Goal: Transaction & Acquisition: Purchase product/service

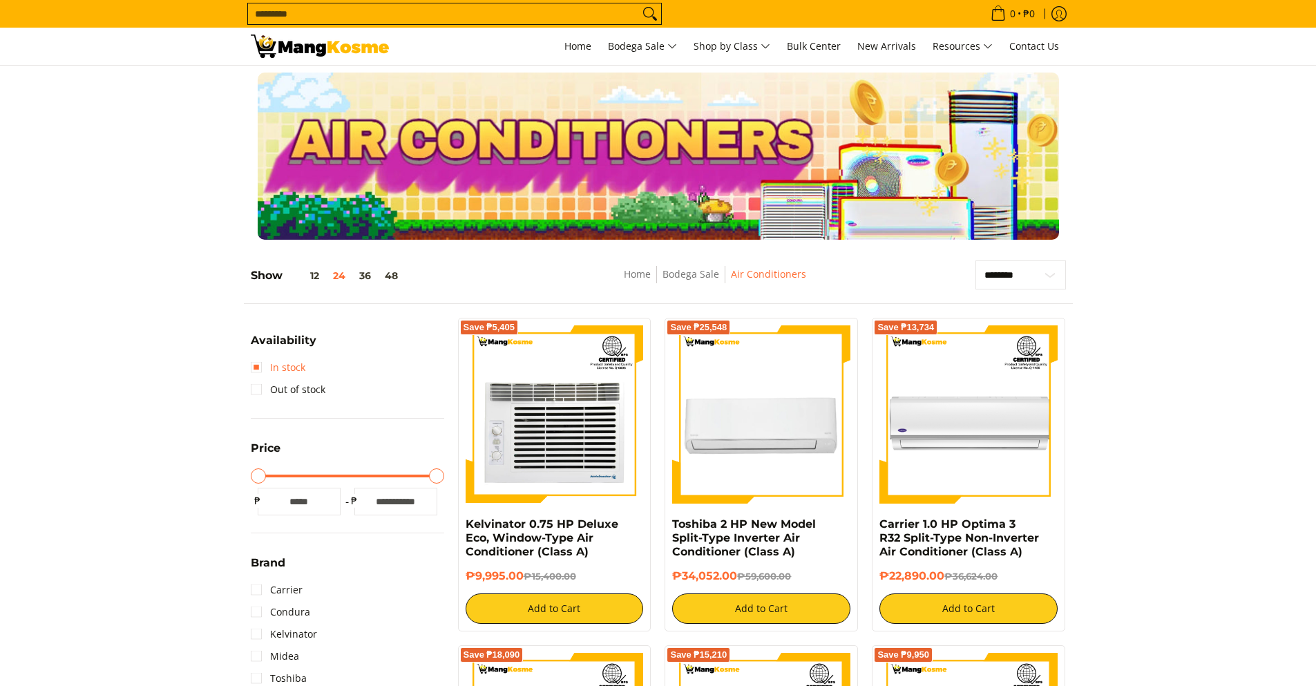
click at [255, 365] on link "In stock" at bounding box center [278, 367] width 55 height 22
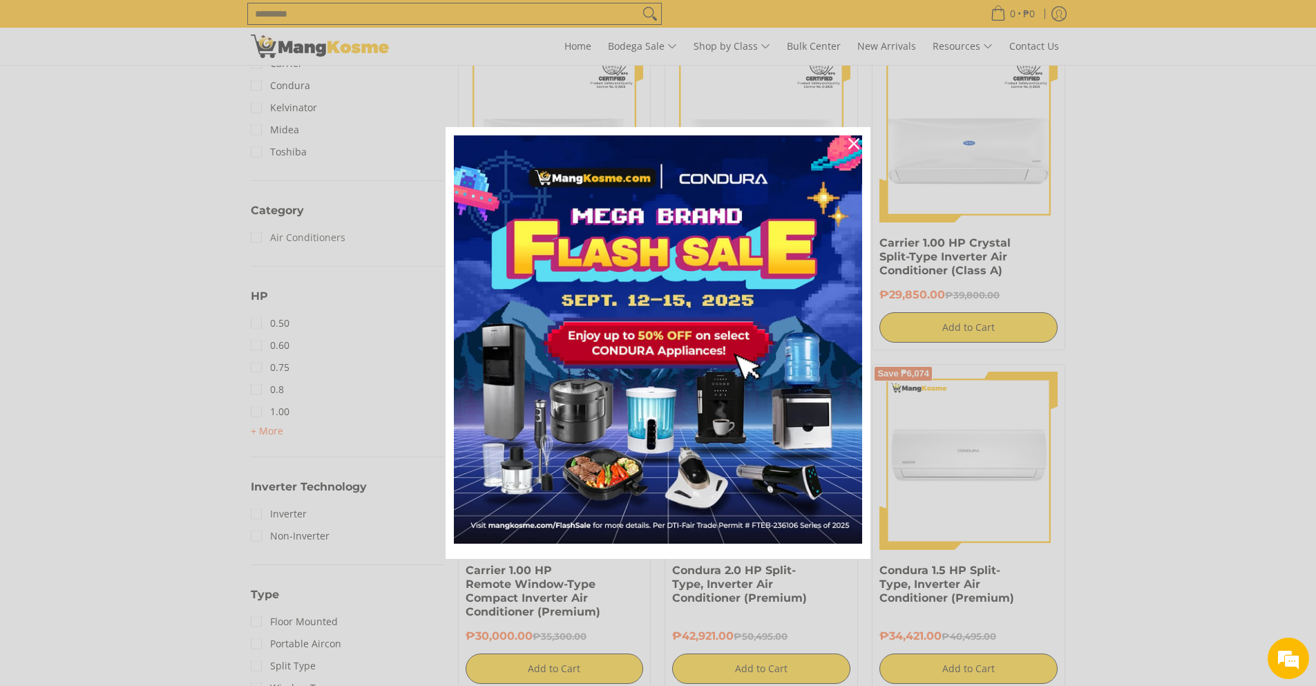
scroll to position [609, 0]
click at [271, 432] on div "Marketing offer form" at bounding box center [658, 343] width 1316 height 686
click at [856, 142] on icon "close icon" at bounding box center [853, 143] width 11 height 11
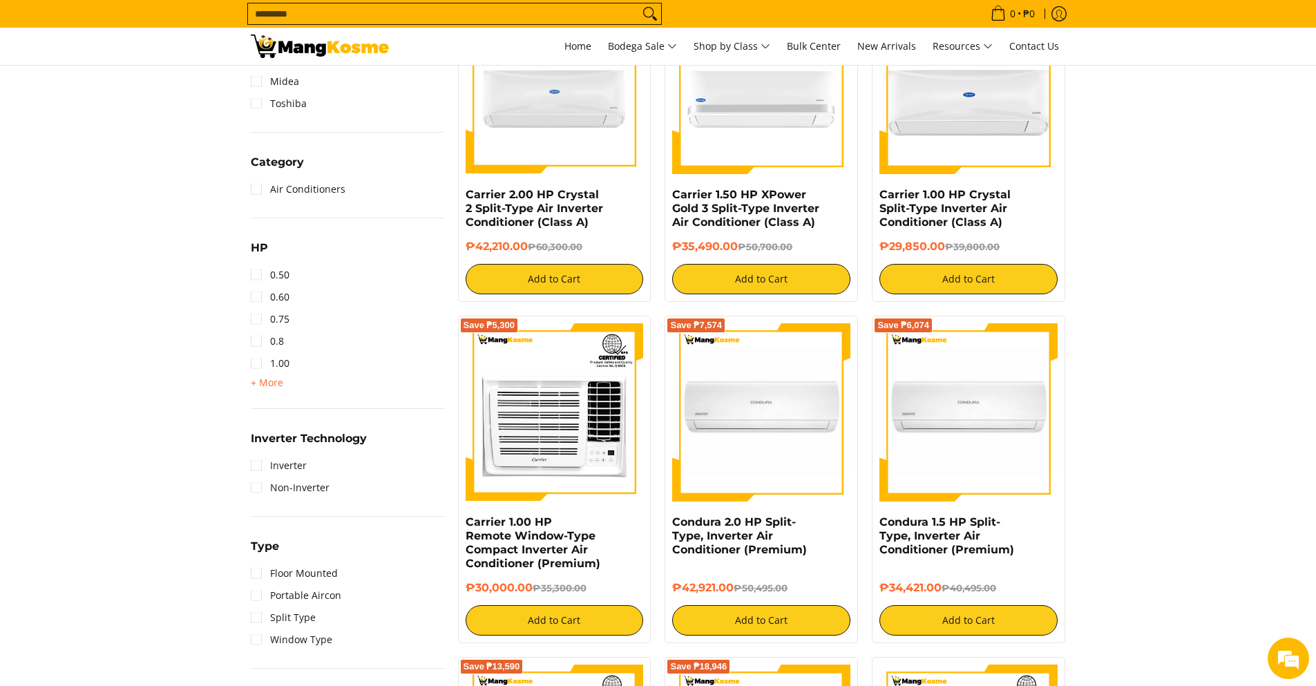
scroll to position [816, 0]
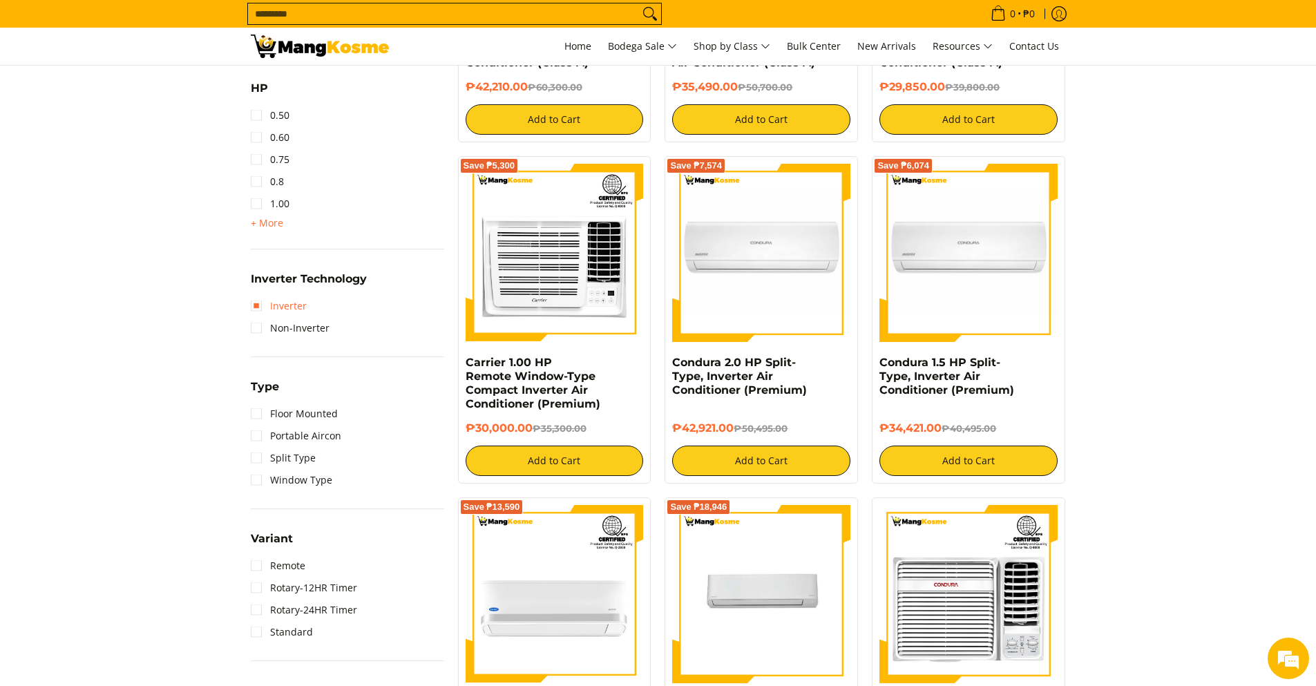
click at [258, 305] on link "Inverter" at bounding box center [279, 306] width 56 height 22
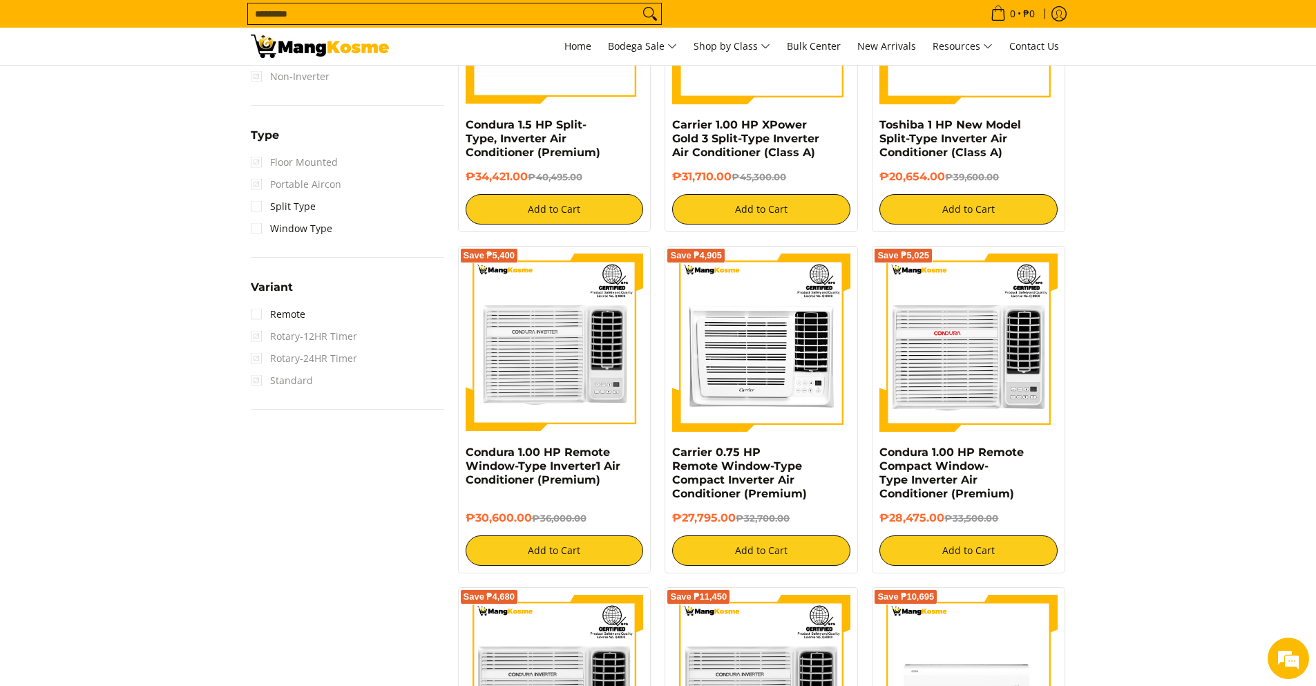
scroll to position [1093, 0]
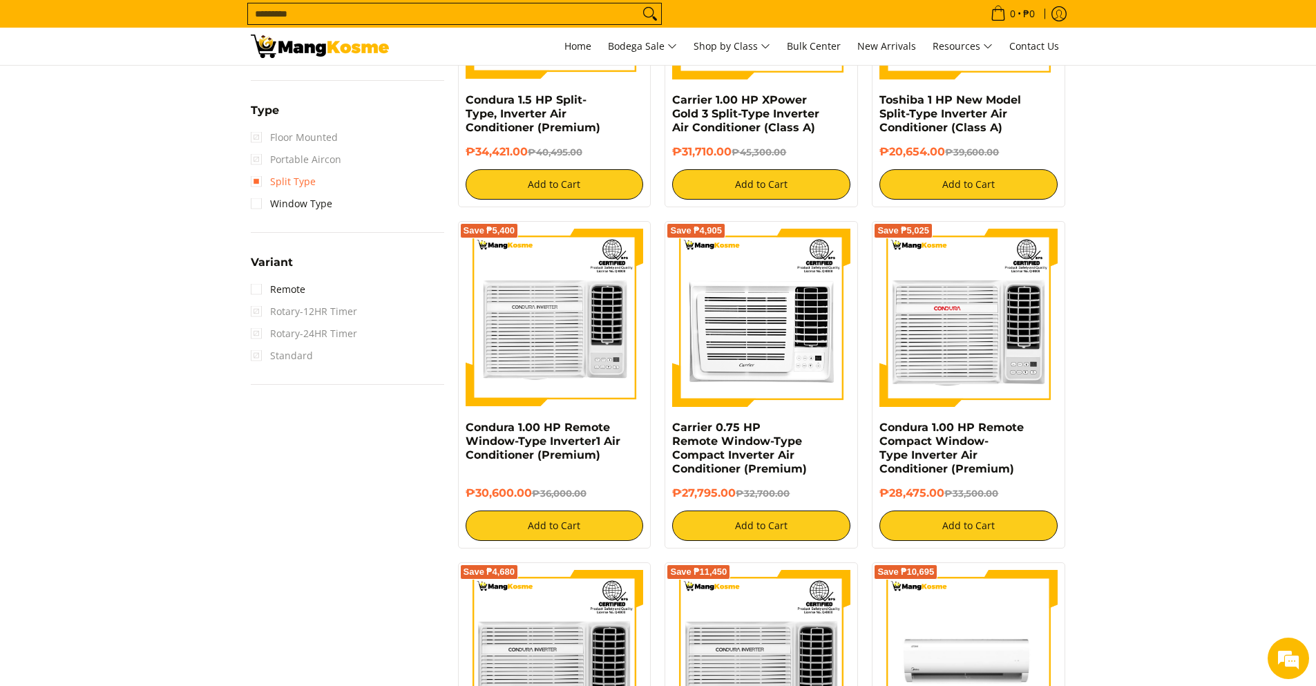
click at [260, 180] on link "Split Type" at bounding box center [283, 182] width 65 height 22
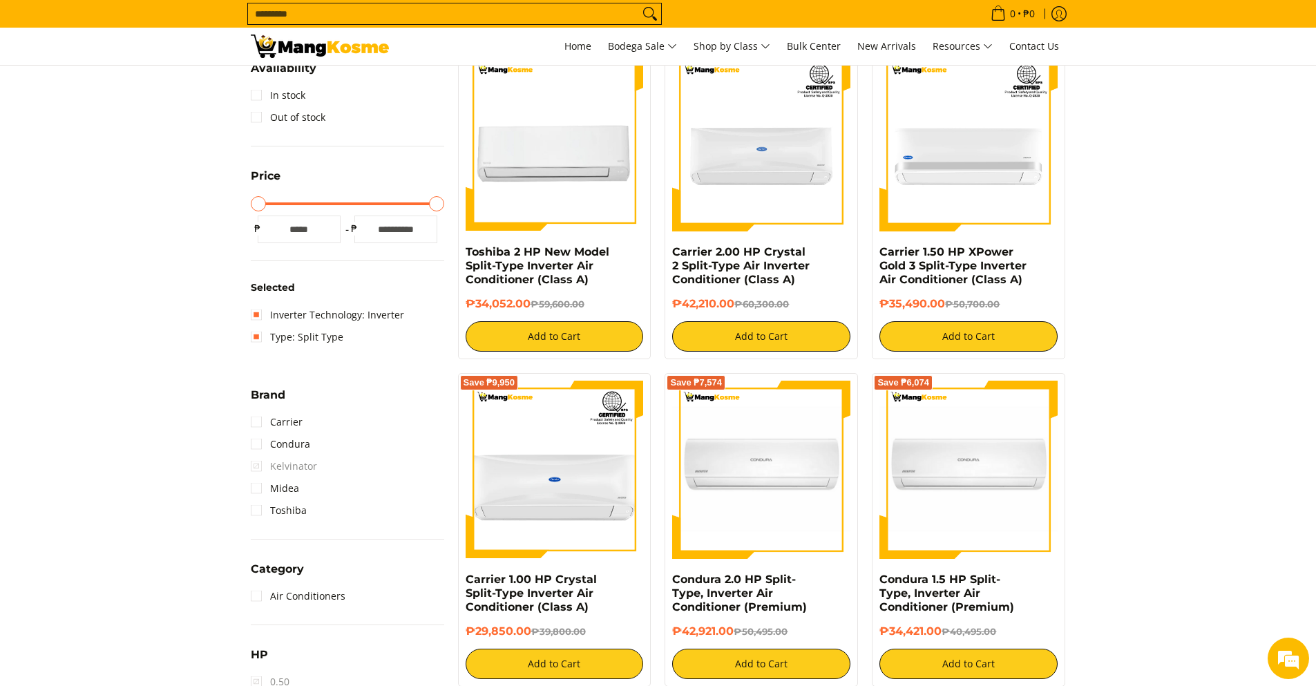
scroll to position [195, 0]
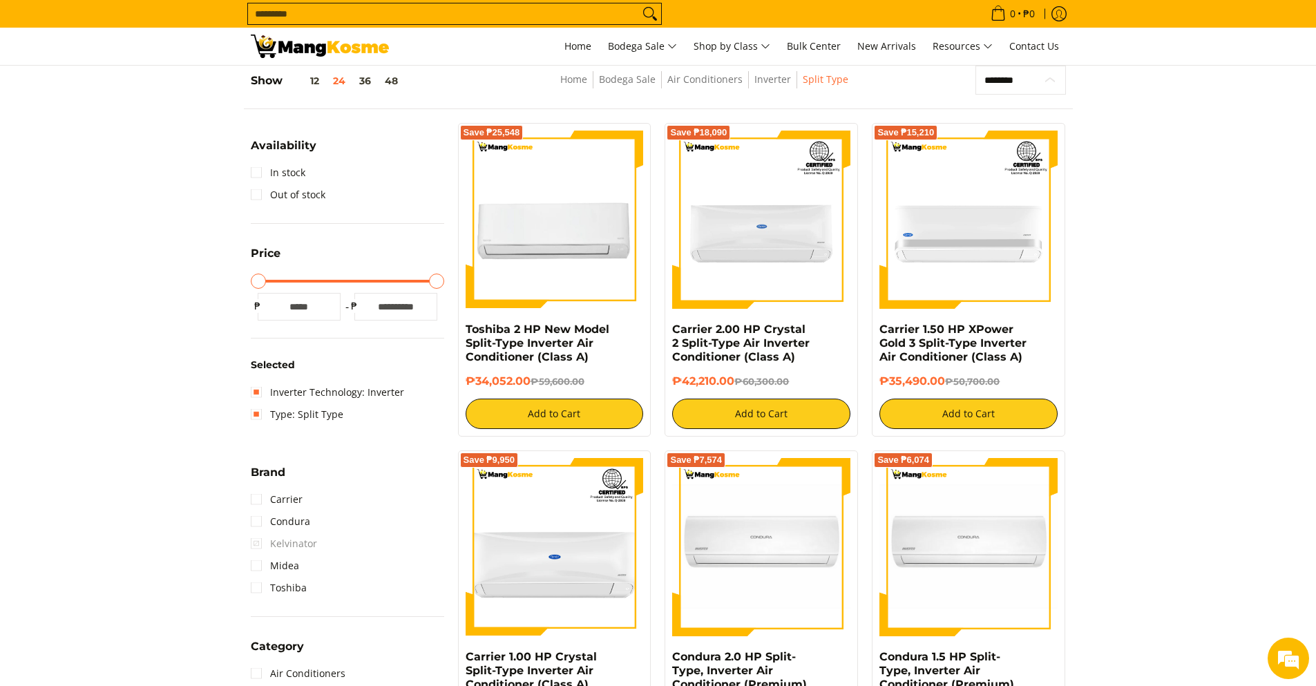
click at [1007, 88] on select "**********" at bounding box center [1020, 80] width 90 height 29
select select "**********"
click at [975, 66] on select "**********" at bounding box center [1020, 80] width 90 height 29
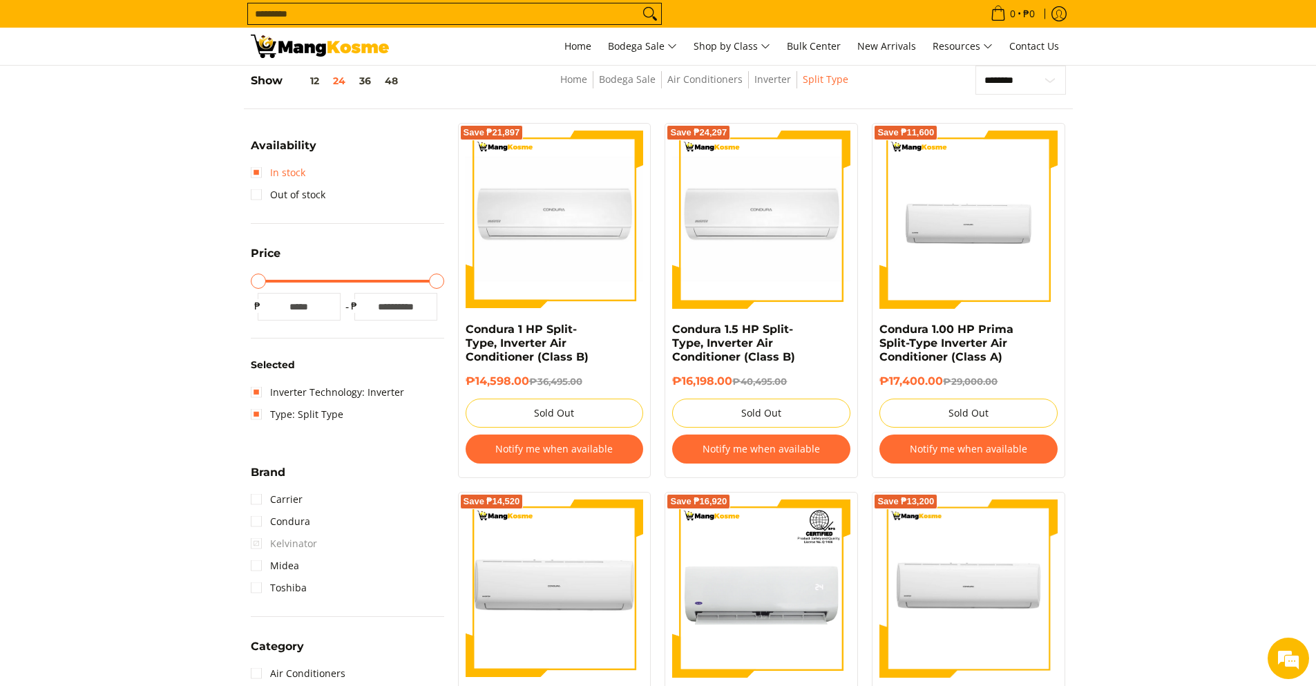
click at [261, 172] on link "In stock" at bounding box center [278, 173] width 55 height 22
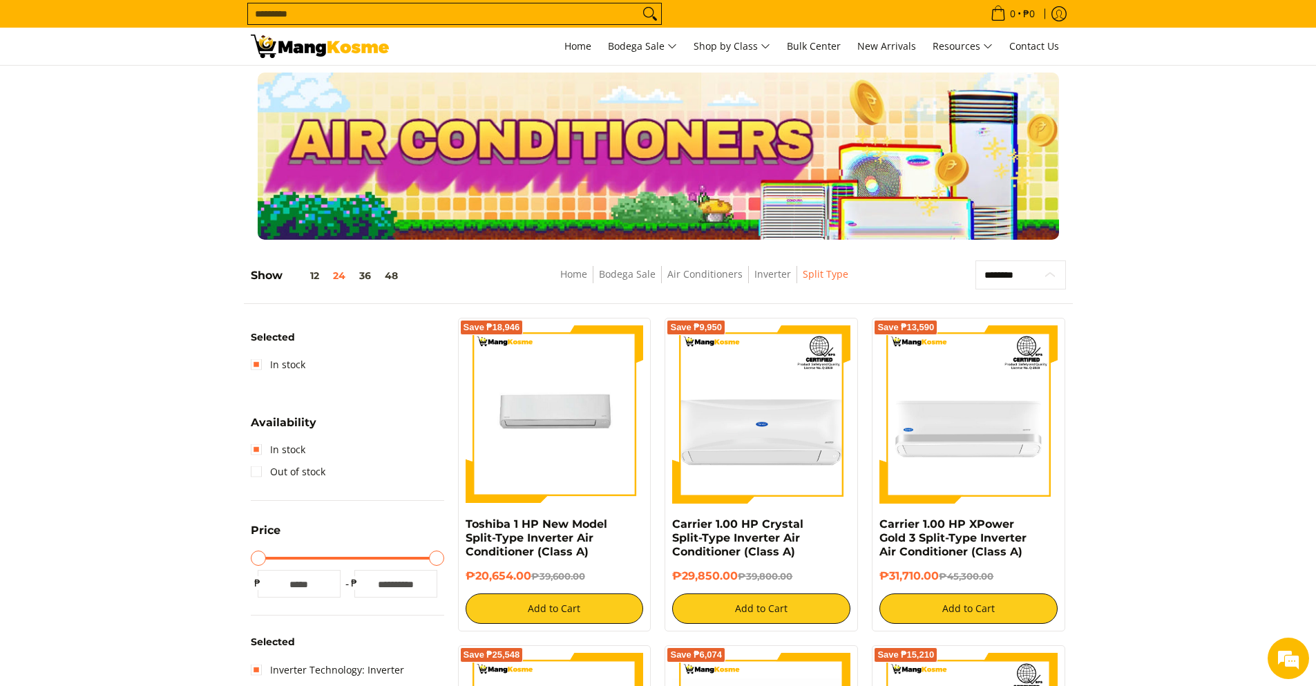
click at [1025, 281] on select "**********" at bounding box center [1020, 274] width 90 height 29
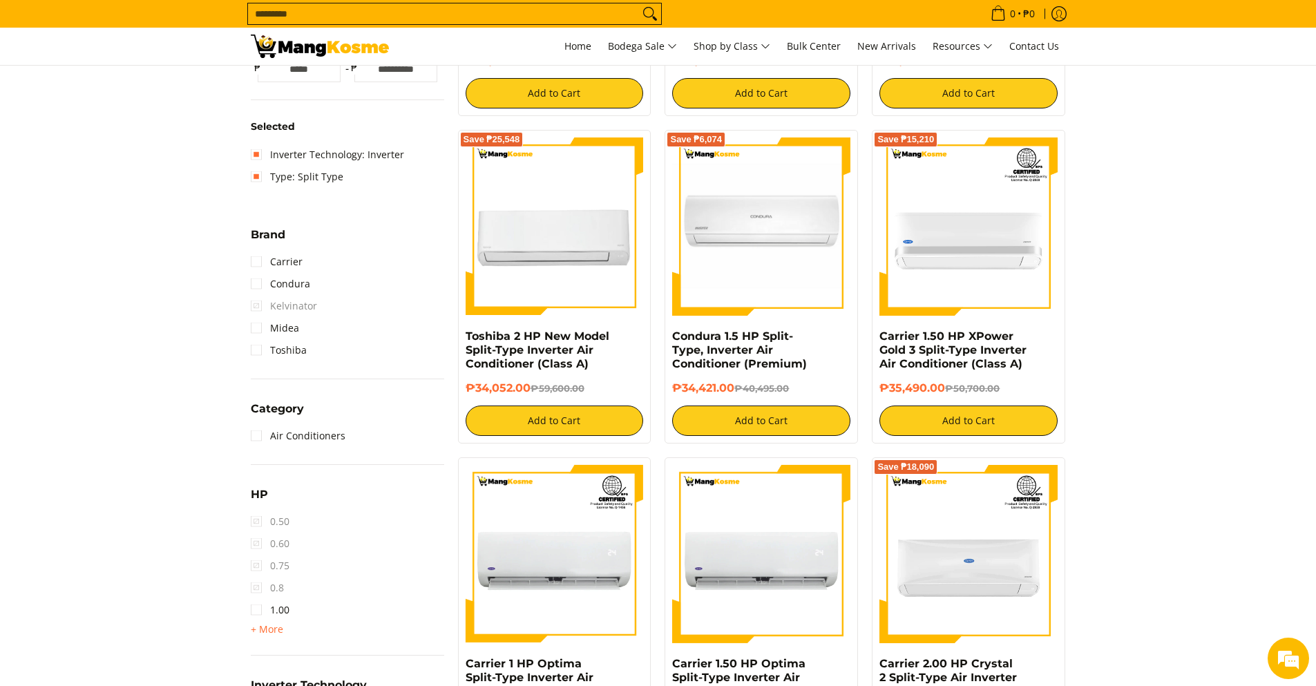
scroll to position [553, 0]
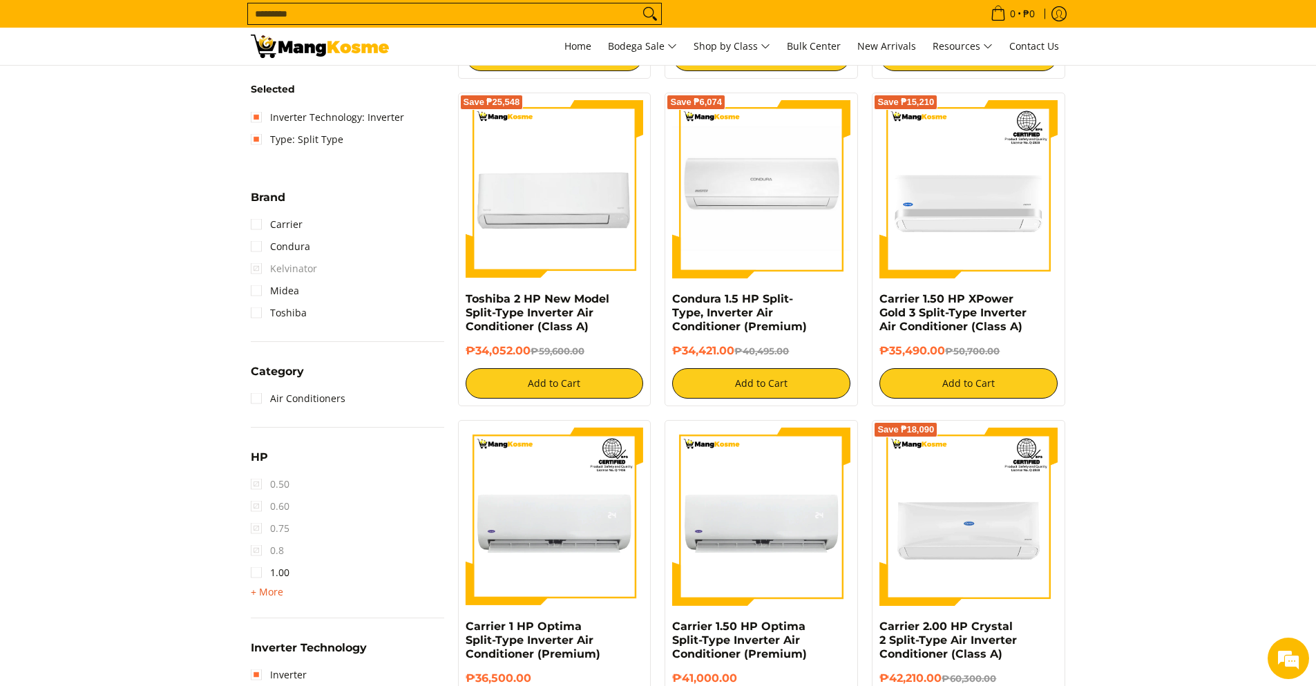
click at [273, 595] on span "+ More" at bounding box center [267, 591] width 32 height 11
click at [273, 595] on link "1.50" at bounding box center [270, 595] width 39 height 22
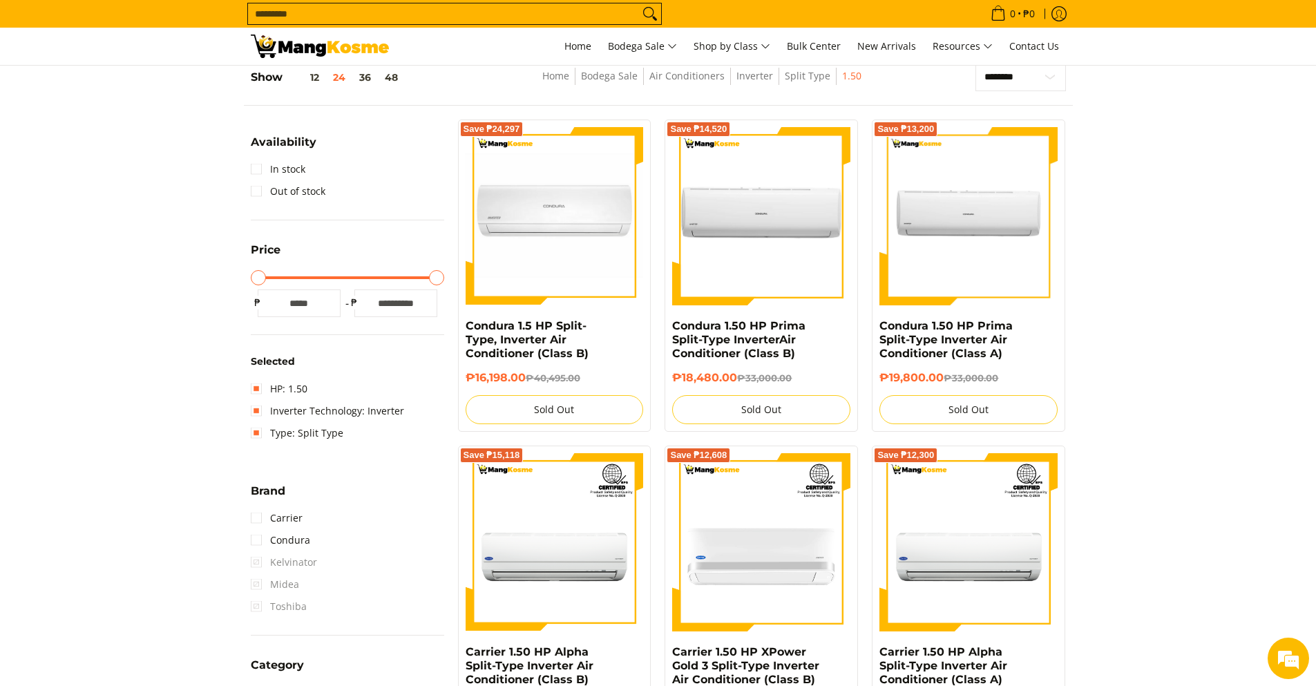
scroll to position [195, 0]
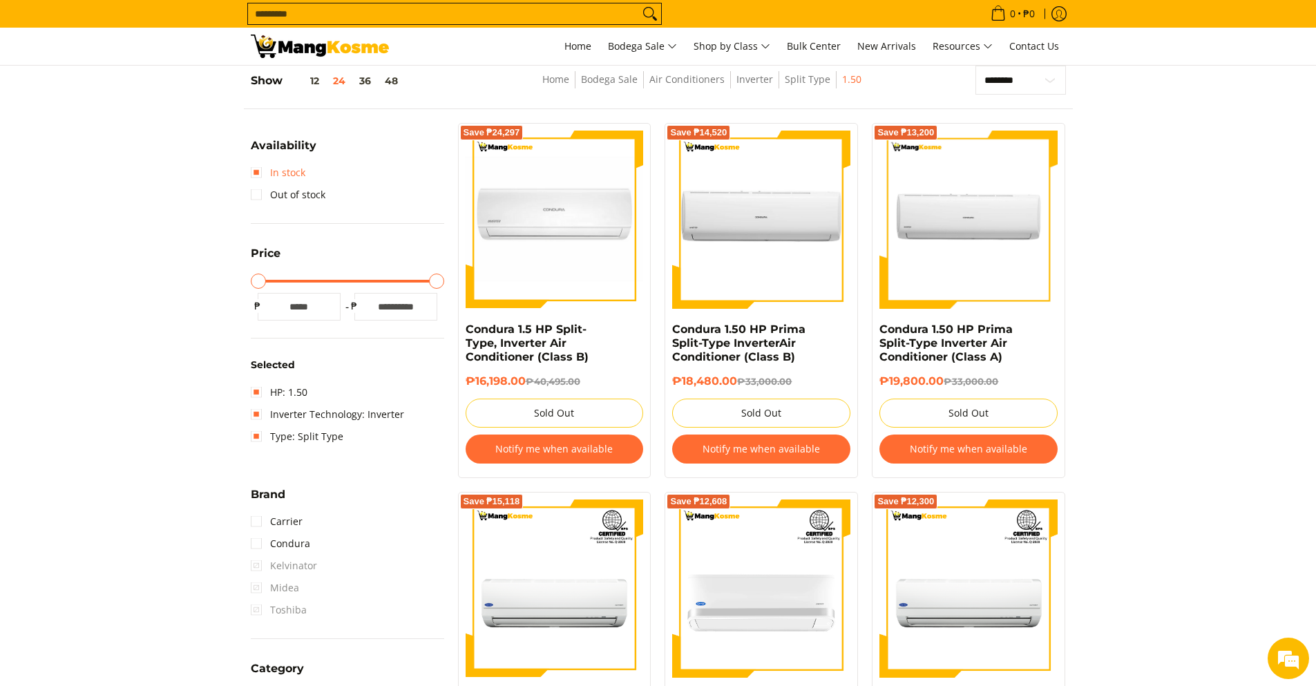
click at [284, 169] on link "In stock" at bounding box center [278, 173] width 55 height 22
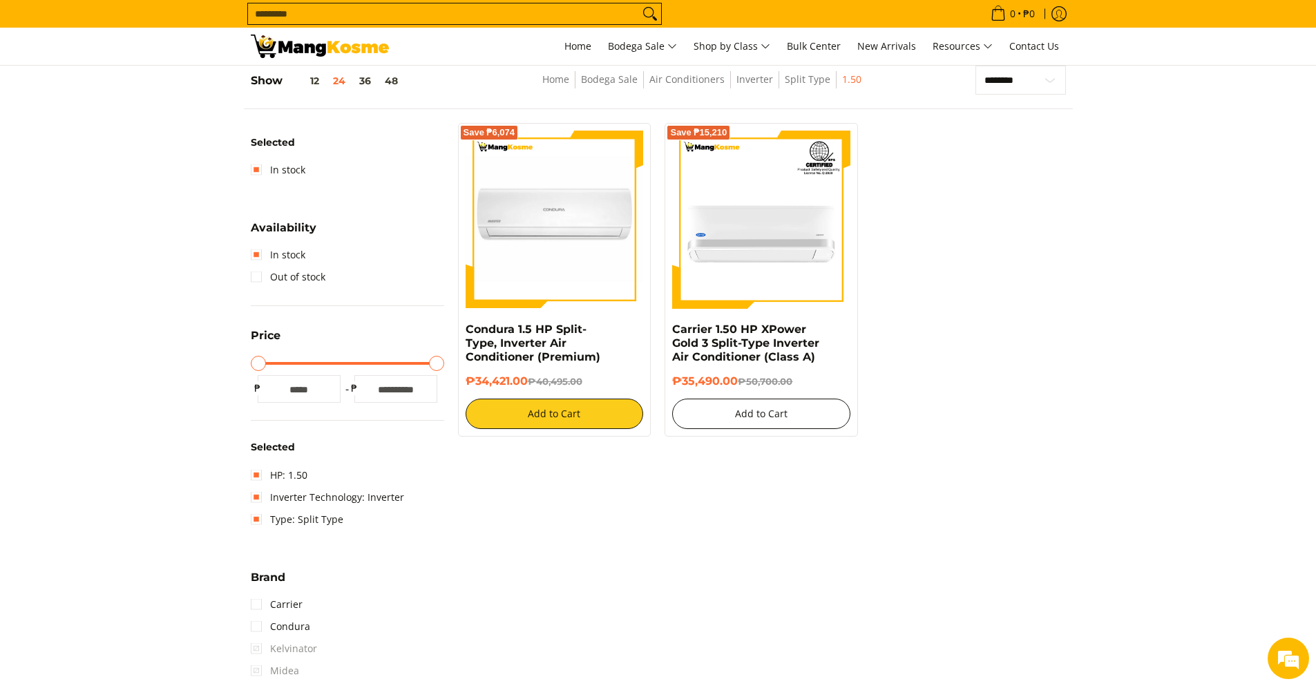
click at [792, 419] on button "Add to Cart" at bounding box center [761, 414] width 178 height 30
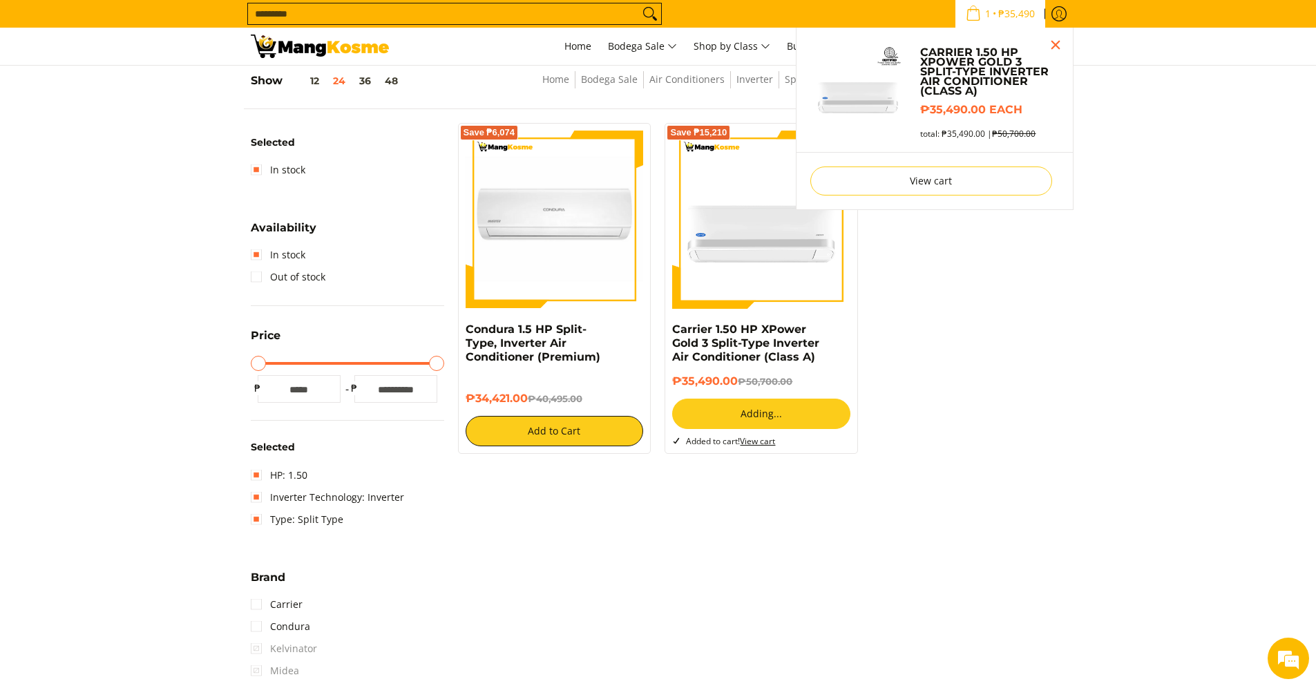
scroll to position [157, 0]
